Goal: Find specific page/section: Find specific page/section

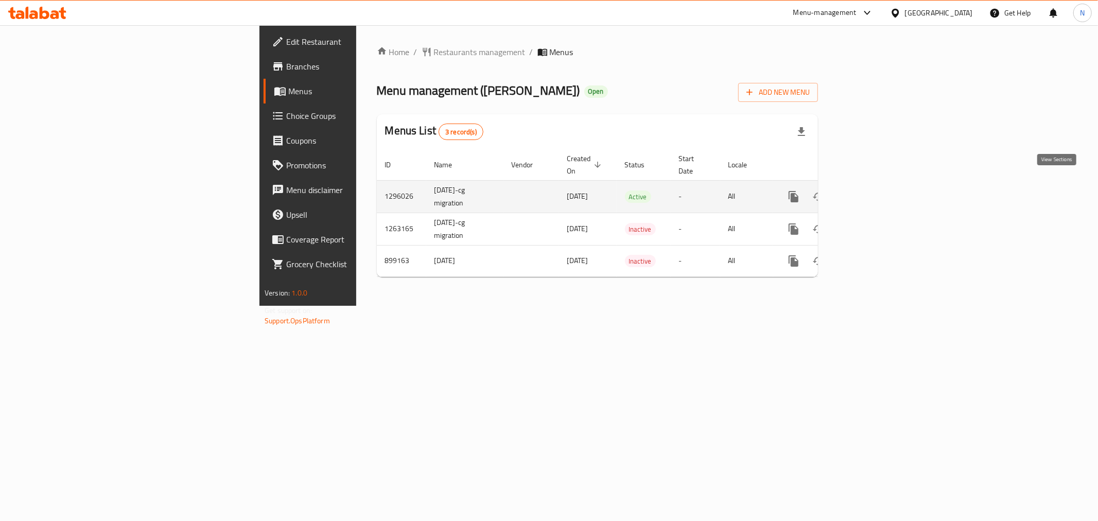
click at [874, 190] on icon "enhanced table" at bounding box center [868, 196] width 12 height 12
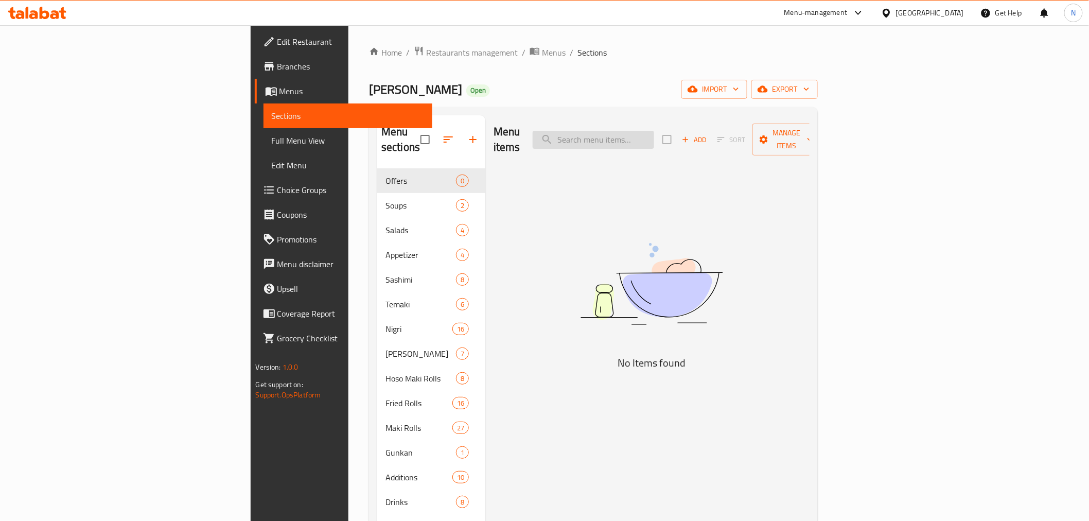
click at [654, 132] on input "search" at bounding box center [593, 140] width 121 height 18
paste input "Fried box 12 pcs:"
type input "Fried bo"
click at [272, 141] on span "Full Menu View" at bounding box center [348, 140] width 152 height 12
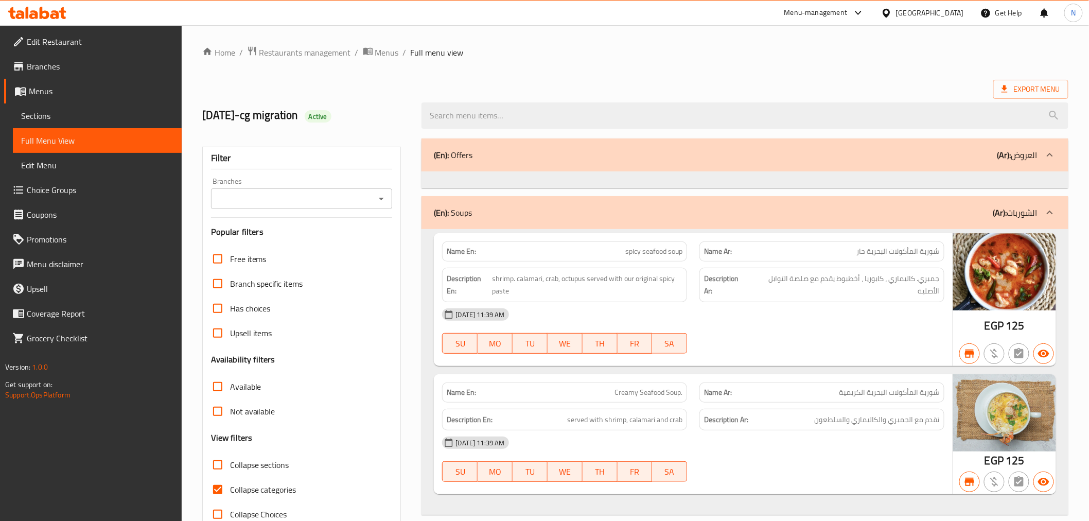
click at [241, 493] on span "Collapse categories" at bounding box center [263, 489] width 66 height 12
click at [230, 493] on input "Collapse categories" at bounding box center [217, 489] width 25 height 25
checkbox input "false"
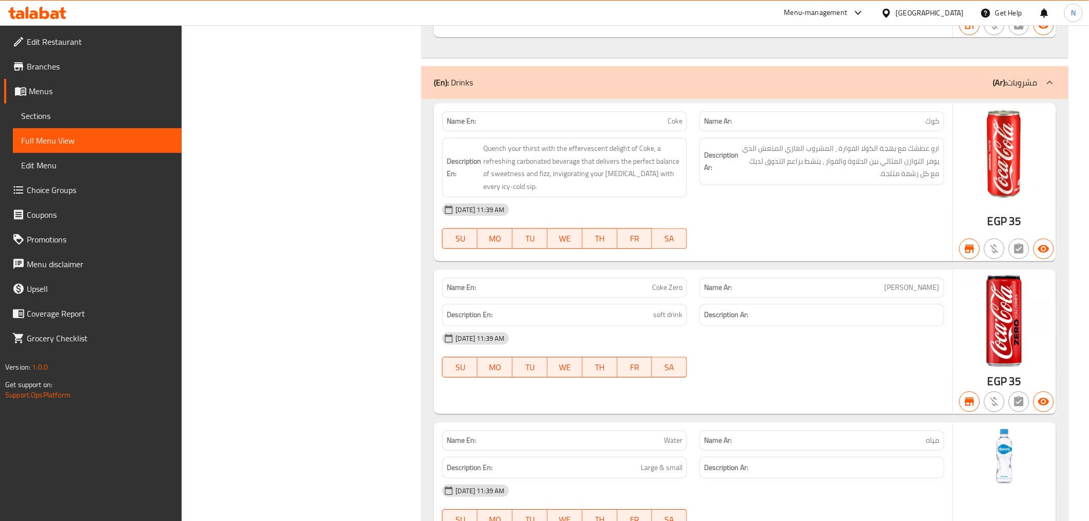
scroll to position [19032, 0]
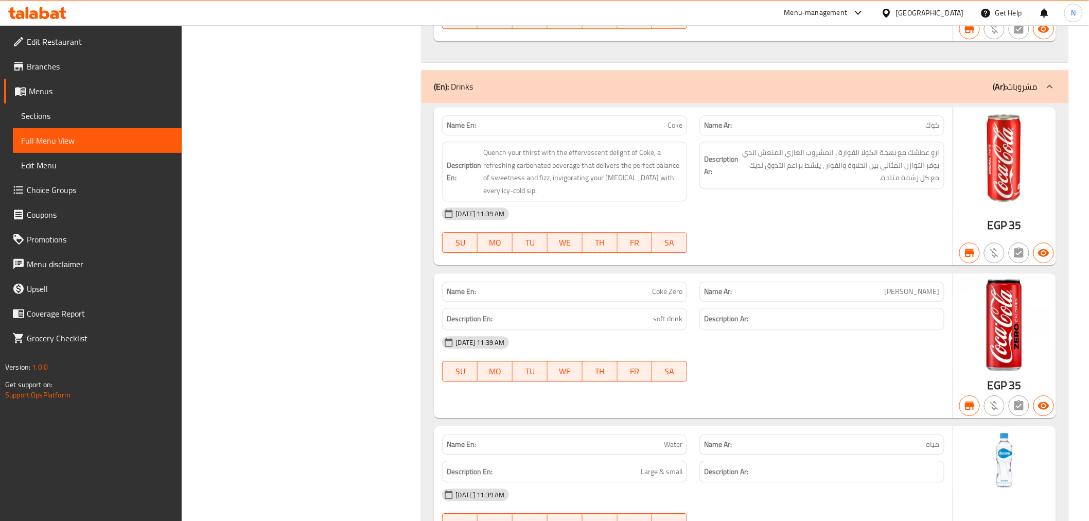
click at [954, 9] on div "[GEOGRAPHIC_DATA]" at bounding box center [930, 12] width 68 height 11
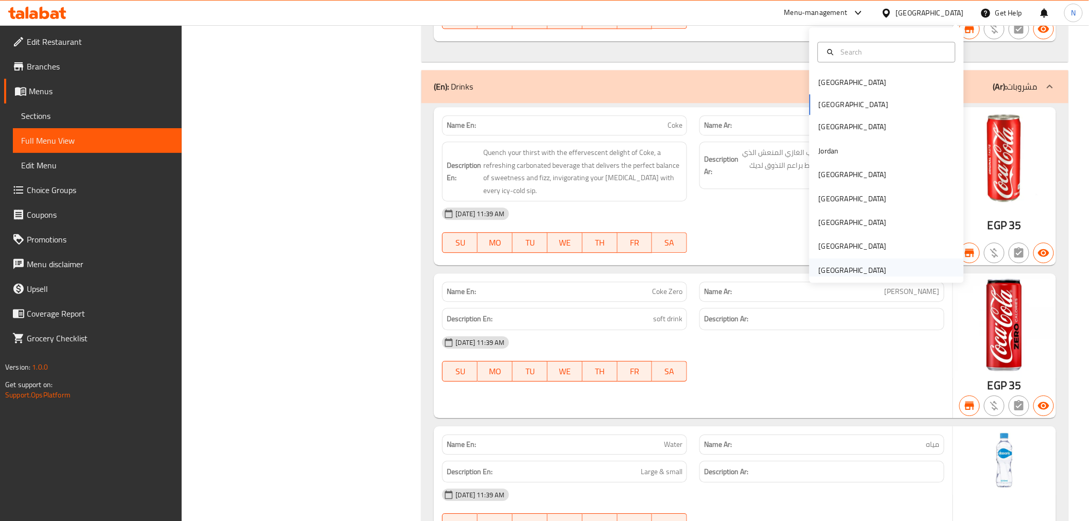
click at [859, 268] on div "[GEOGRAPHIC_DATA]" at bounding box center [853, 270] width 68 height 11
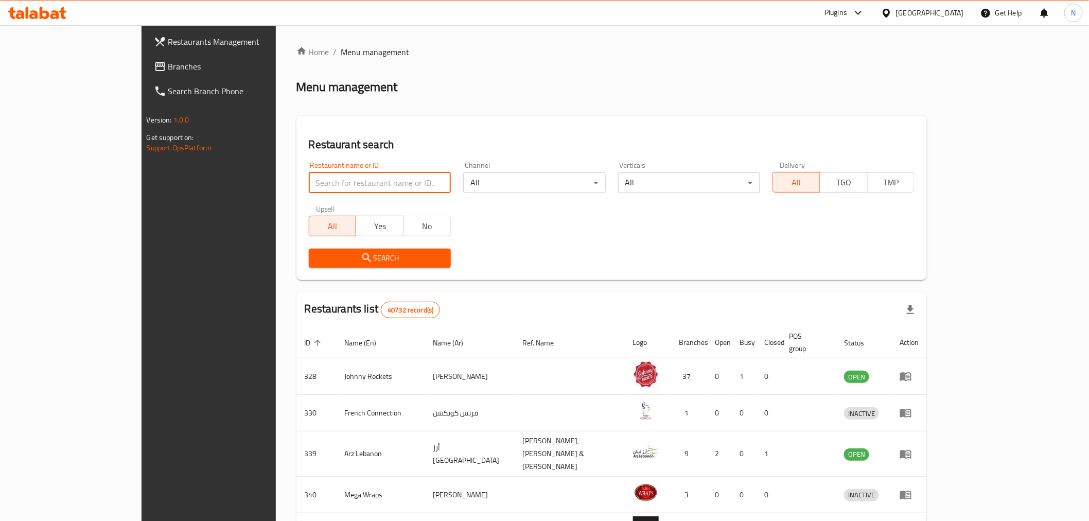
click at [309, 182] on input "search" at bounding box center [380, 182] width 142 height 21
paste input "[PERSON_NAME] Healthy Food"
type input "[PERSON_NAME] Healthy Food"
click button "Search" at bounding box center [380, 258] width 142 height 19
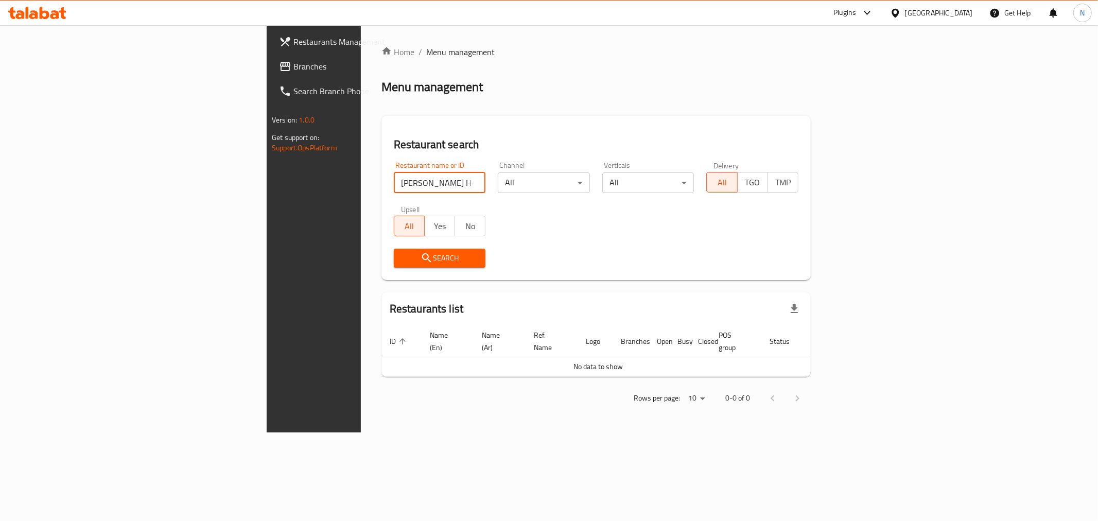
click at [293, 68] on span "Branches" at bounding box center [367, 66] width 148 height 12
